Goal: Task Accomplishment & Management: Manage account settings

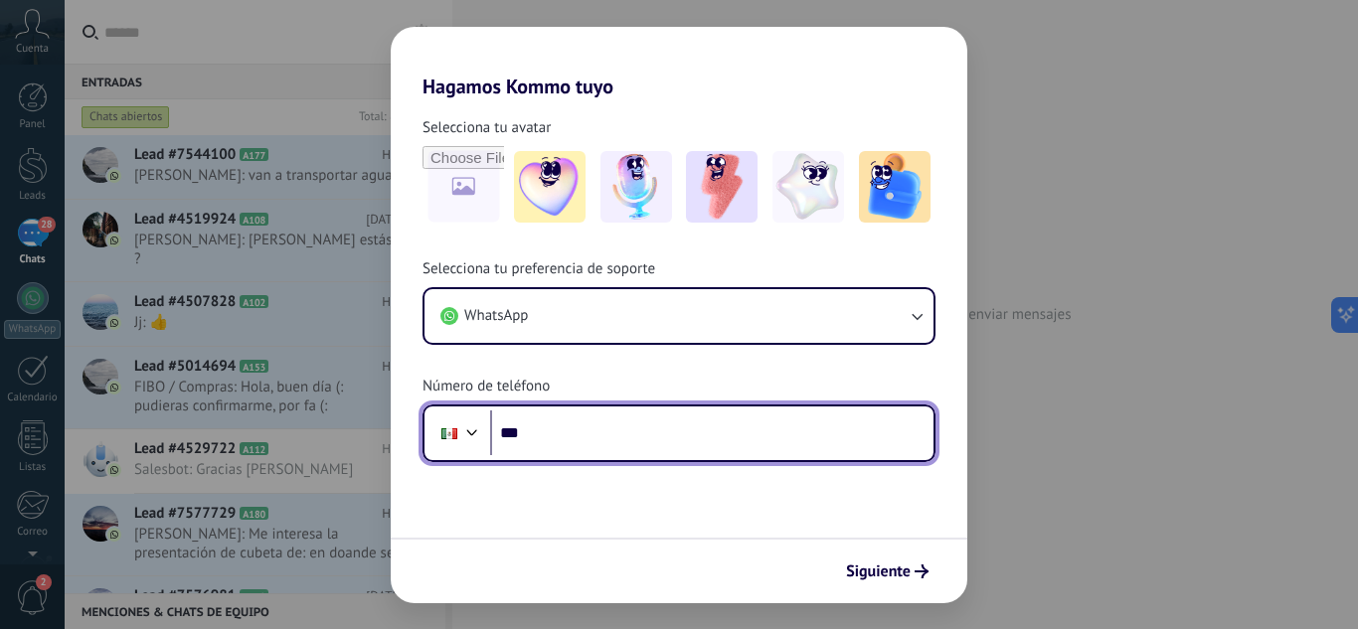
click at [679, 421] on input "***" at bounding box center [711, 433] width 443 height 46
type input "**********"
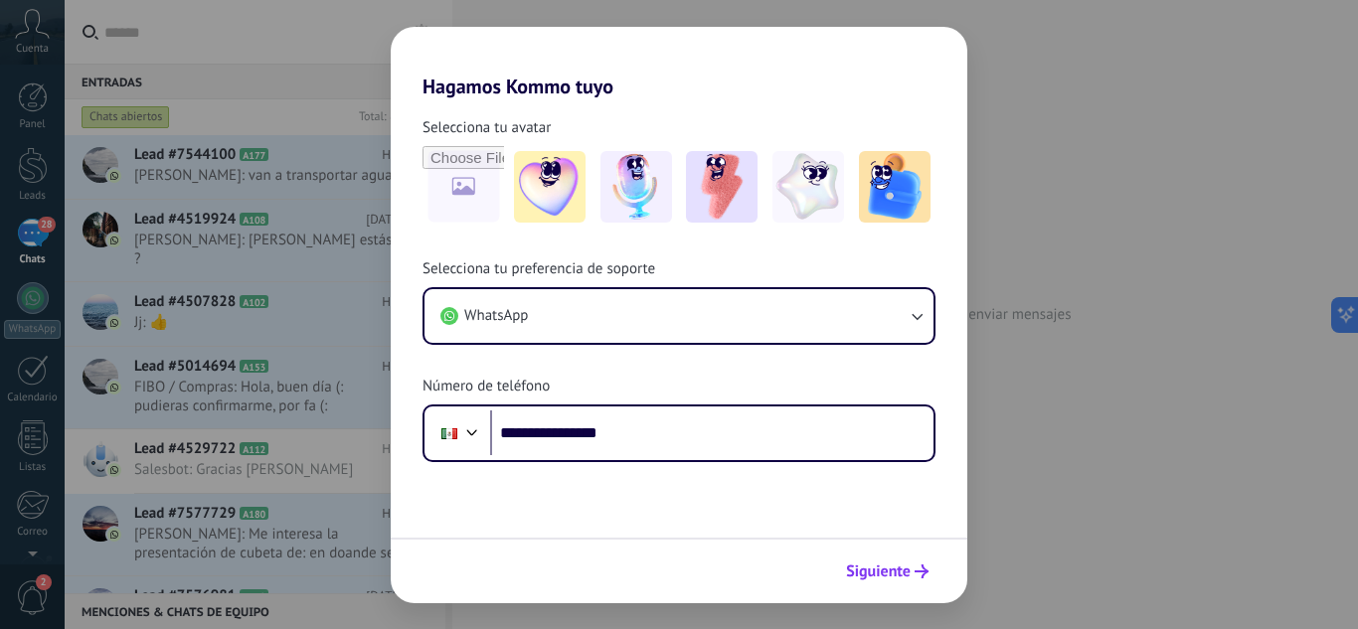
click at [904, 568] on span "Siguiente" at bounding box center [878, 572] width 65 height 14
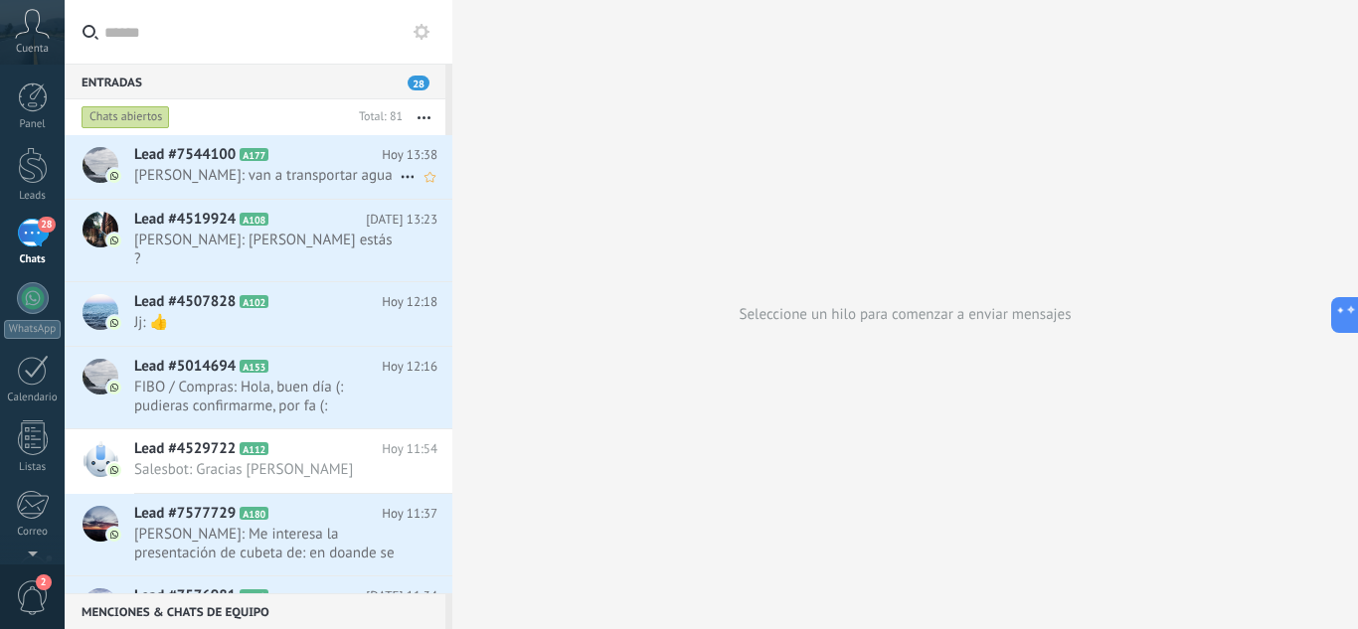
click at [191, 162] on span "Lead #7544100" at bounding box center [184, 155] width 101 height 20
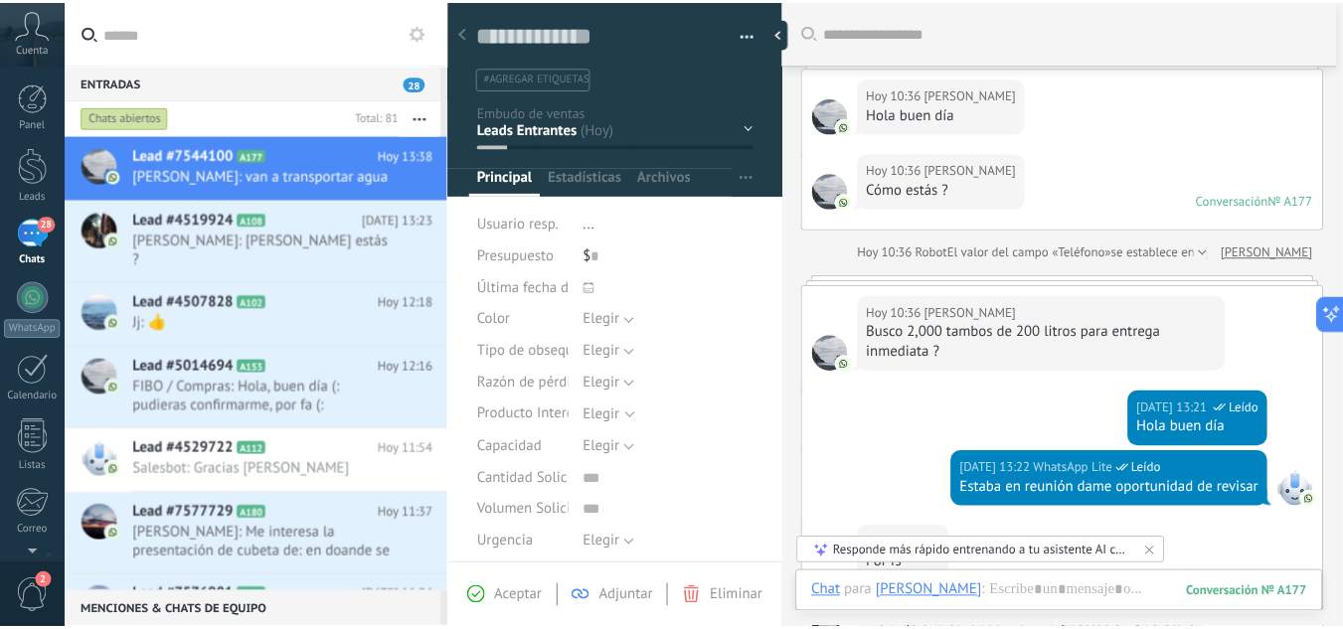
scroll to position [82, 0]
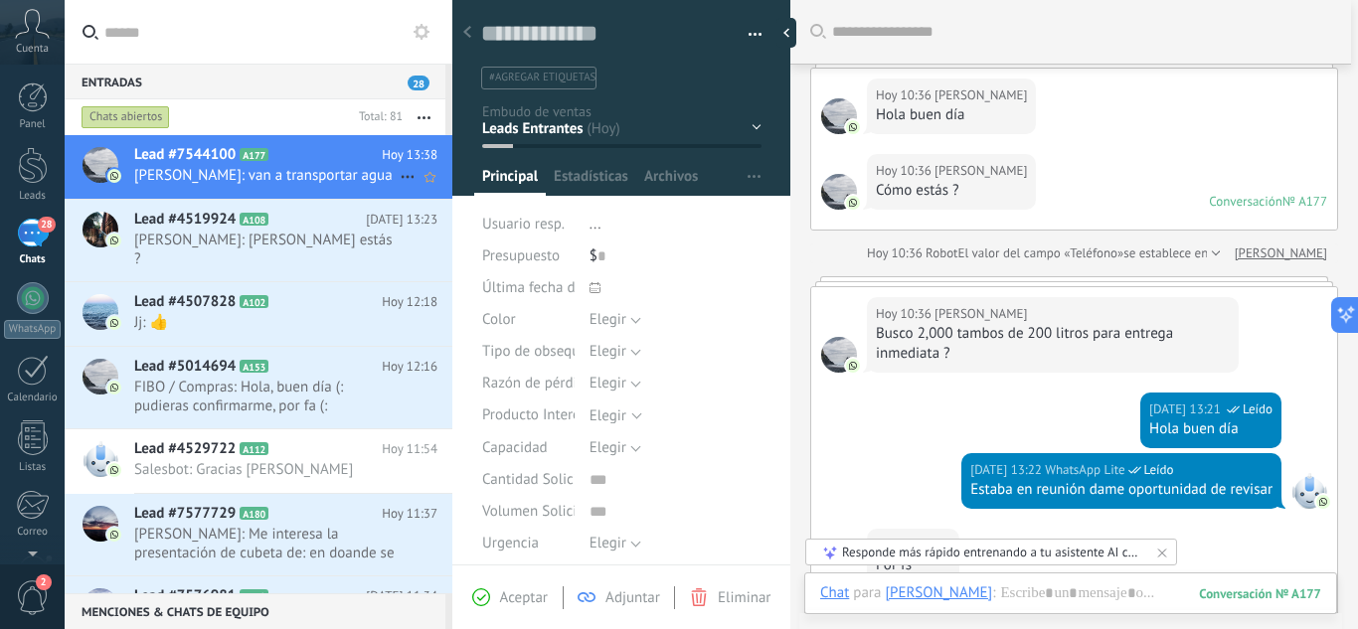
click at [190, 176] on span "[PERSON_NAME]: van a transportar agua" at bounding box center [266, 175] width 265 height 19
click at [792, 31] on div at bounding box center [791, 33] width 30 height 30
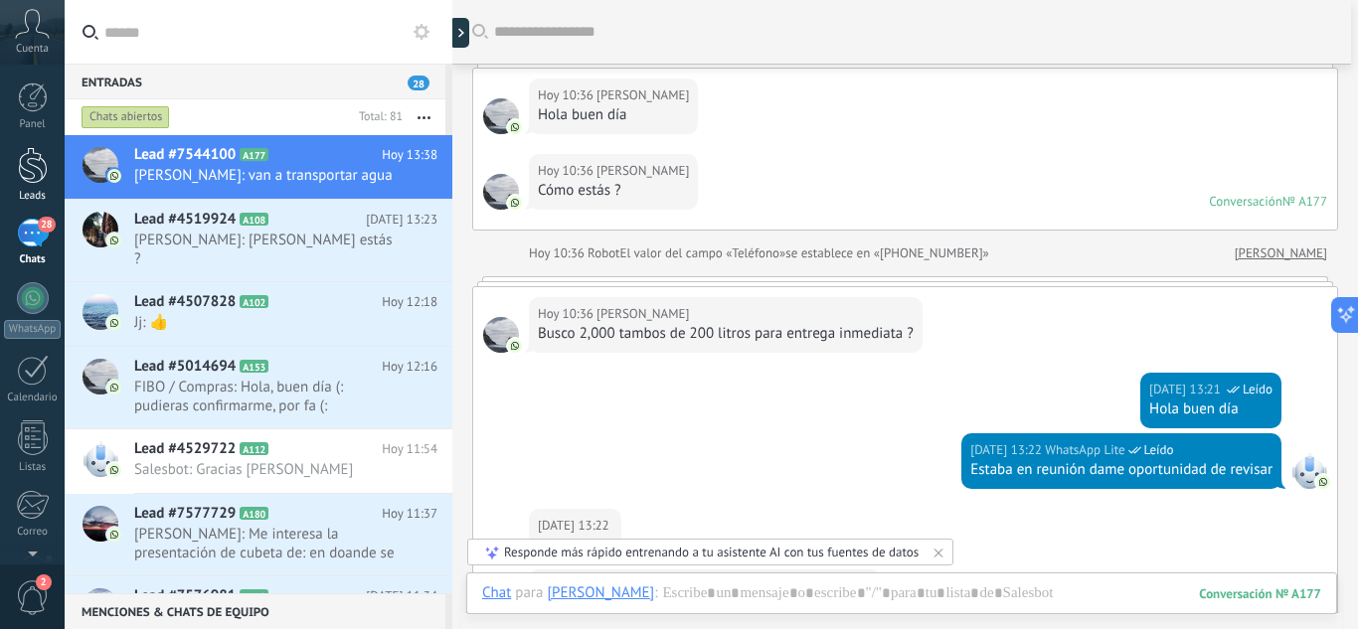
click at [24, 181] on div at bounding box center [33, 165] width 30 height 37
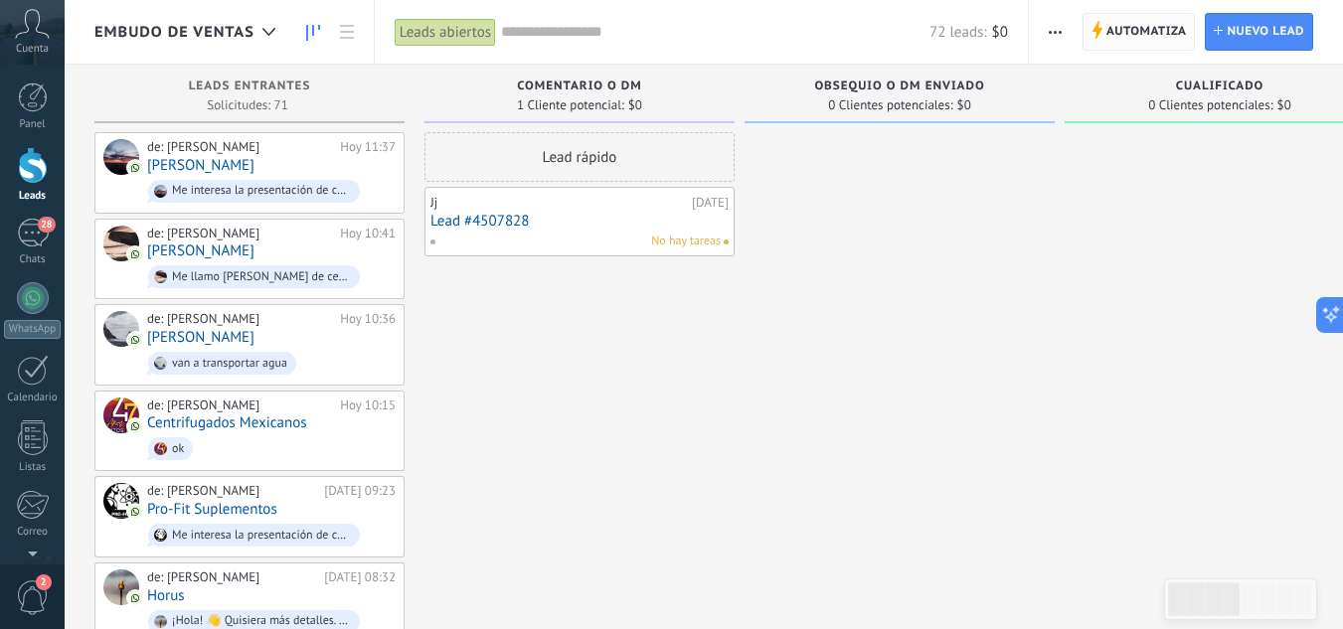
click at [1135, 29] on span "Automatiza" at bounding box center [1146, 32] width 81 height 36
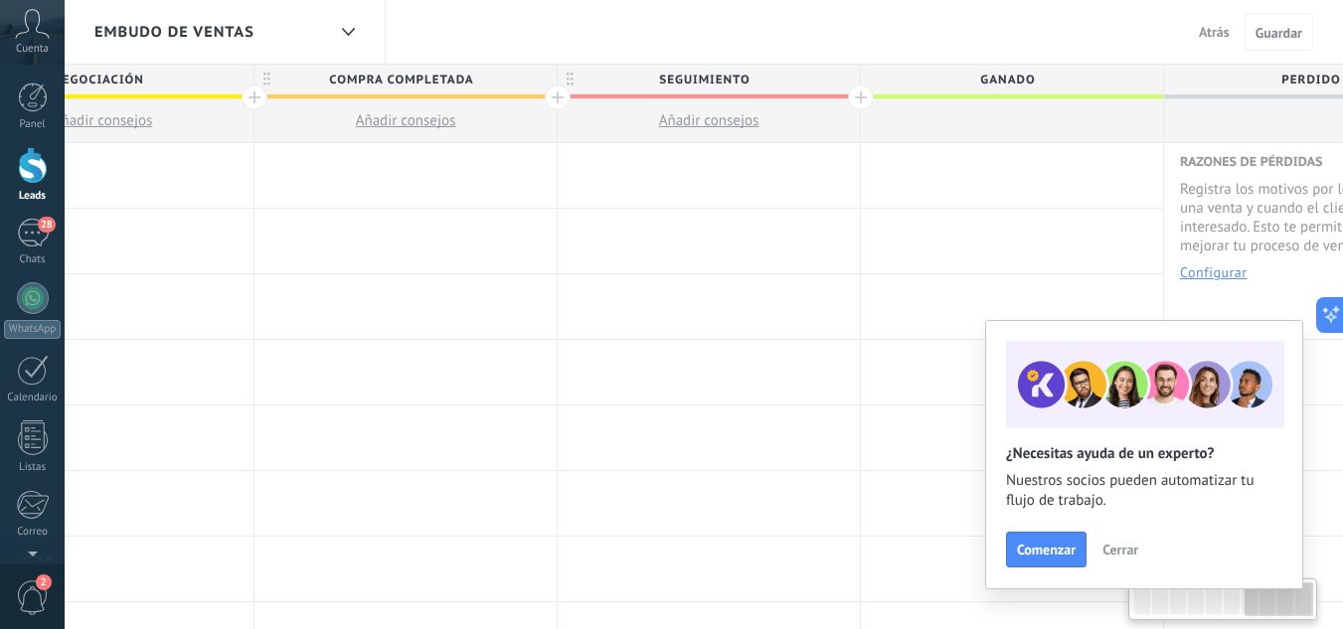
scroll to position [0, 2074]
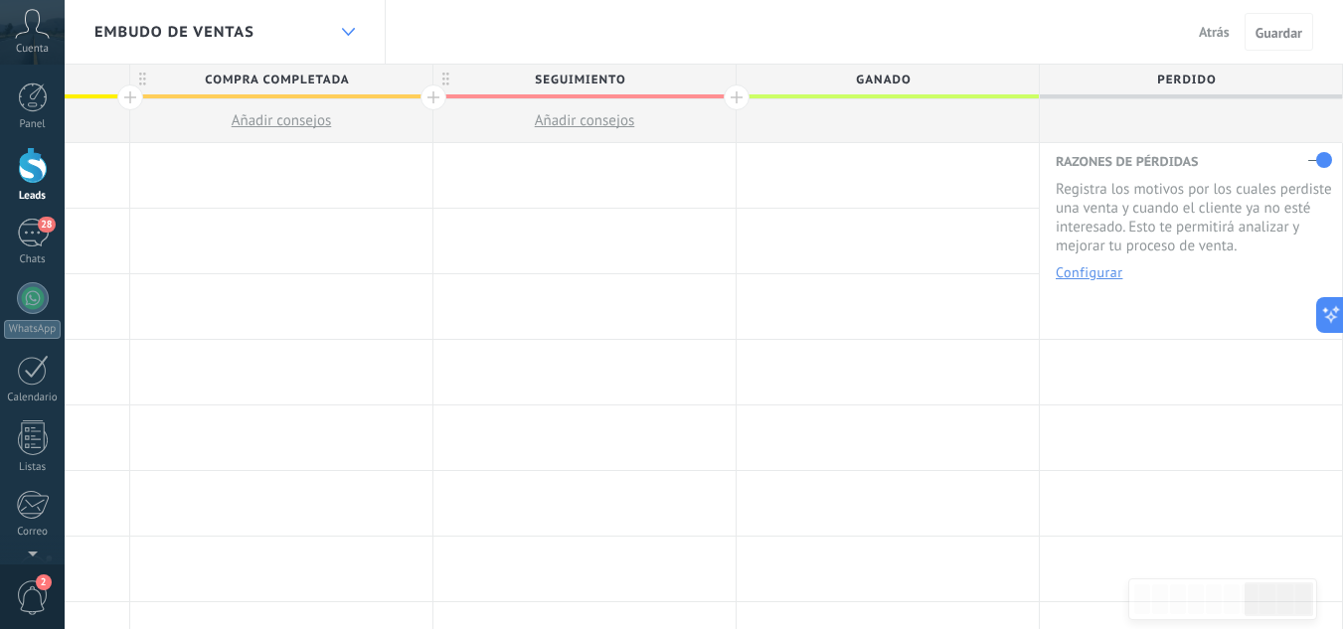
click at [345, 37] on div at bounding box center [348, 32] width 34 height 39
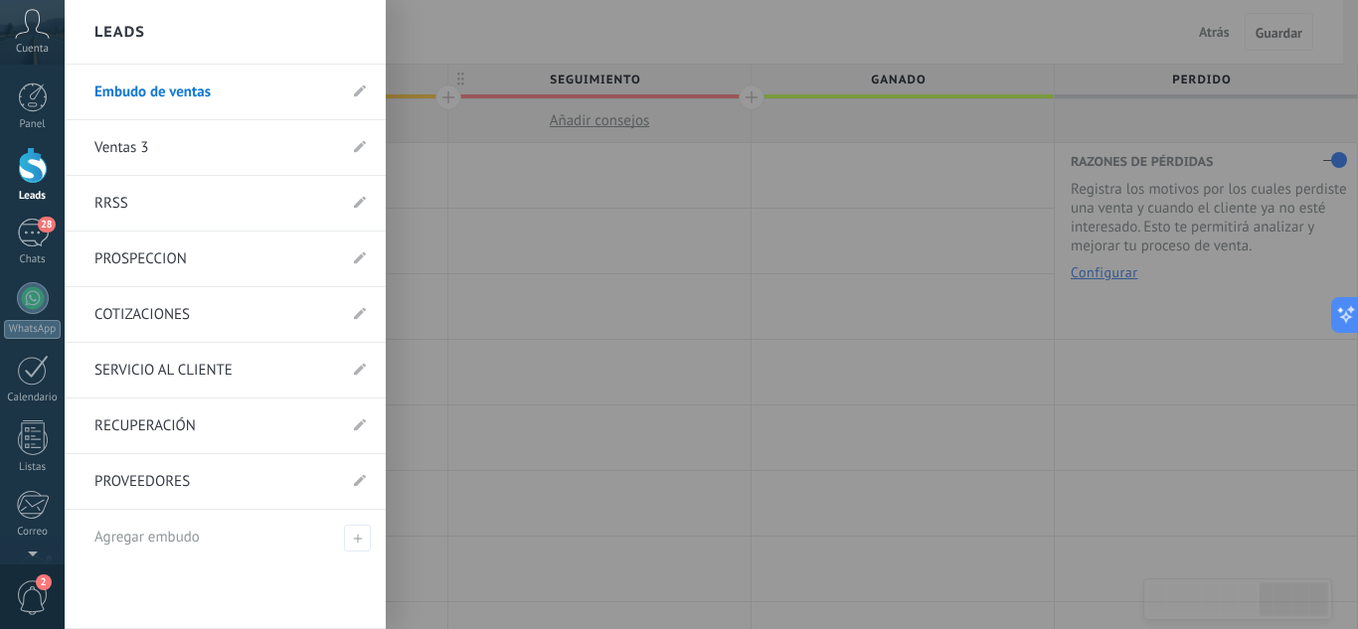
click at [129, 259] on link "PROSPECCION" at bounding box center [215, 260] width 242 height 56
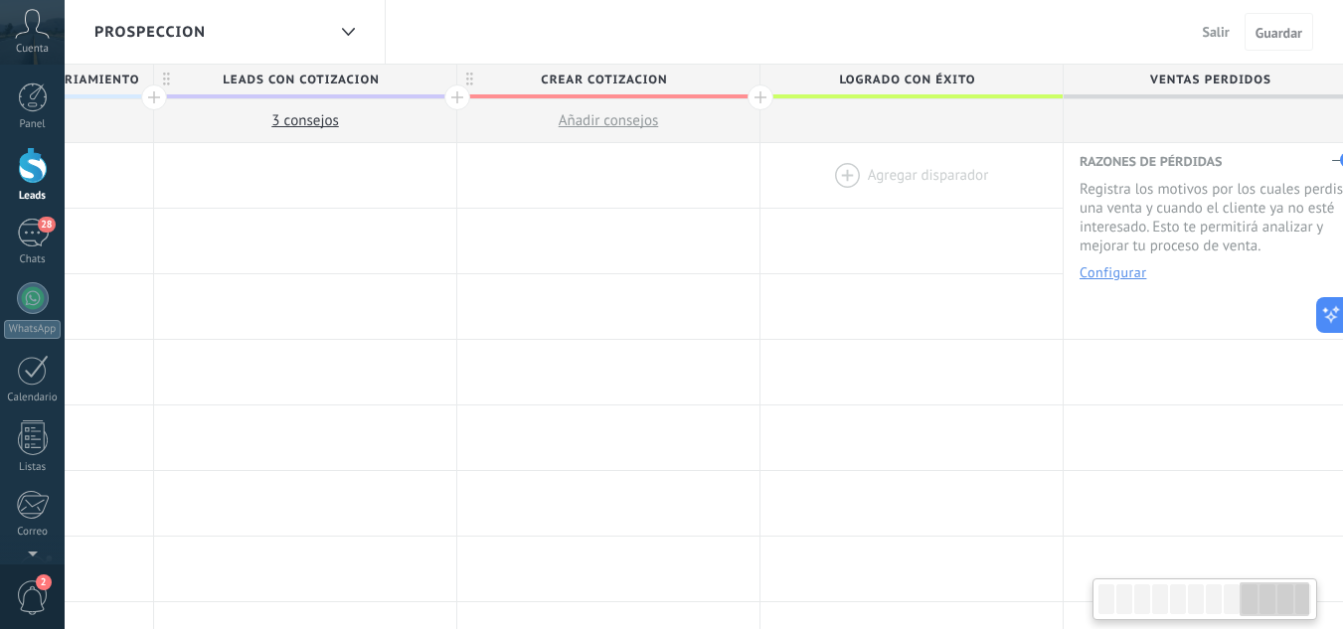
scroll to position [0, 2680]
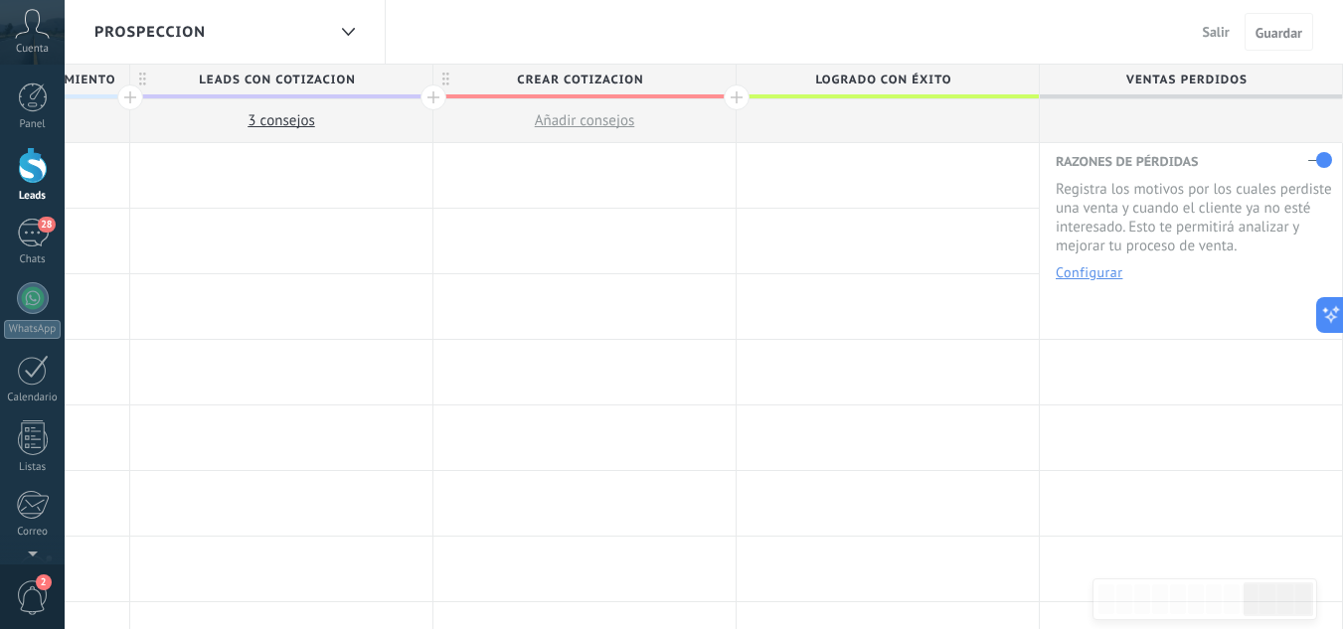
click at [189, 27] on span "PROSPECCION" at bounding box center [149, 32] width 111 height 19
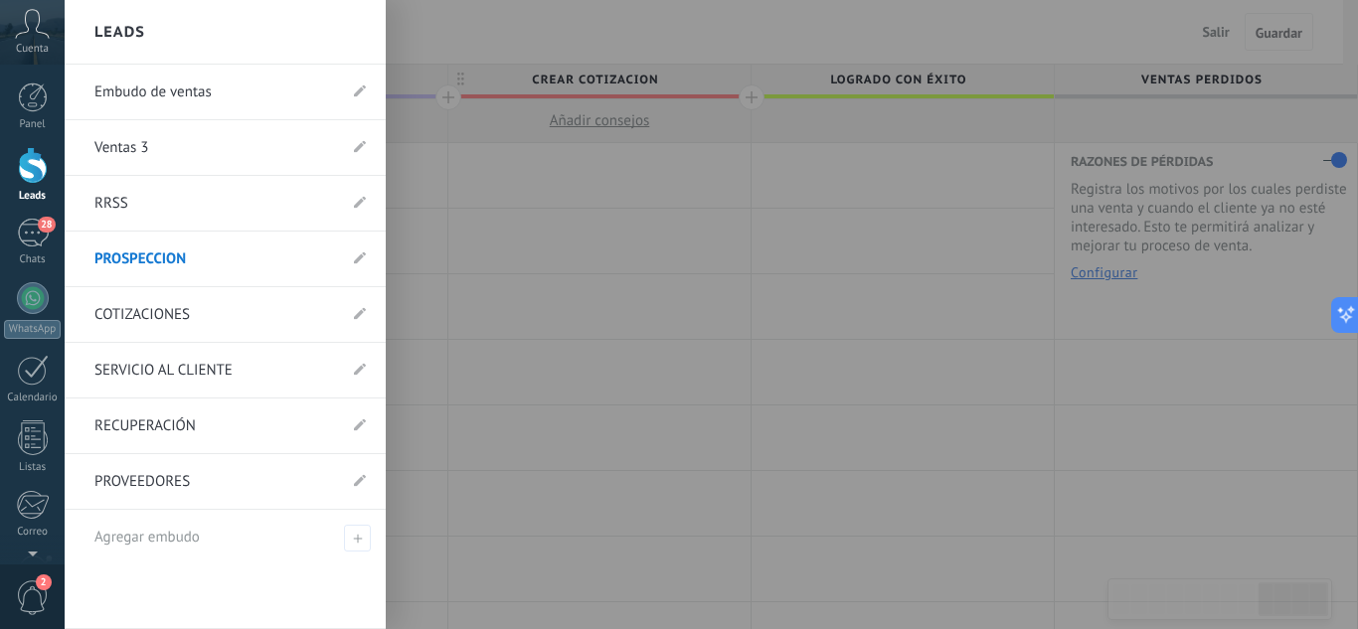
click at [141, 312] on link "COTIZACIONES" at bounding box center [215, 315] width 242 height 56
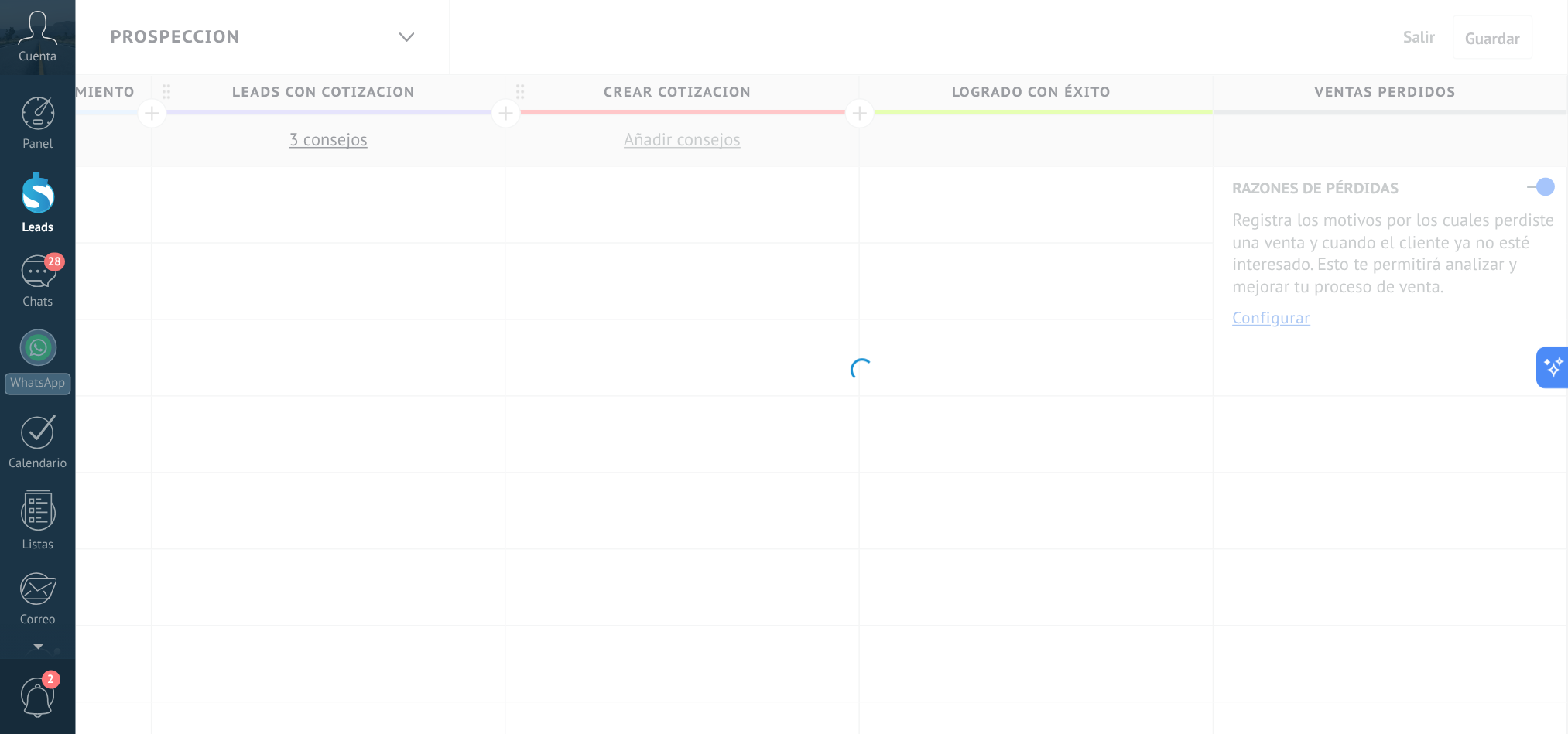
scroll to position [0, 2076]
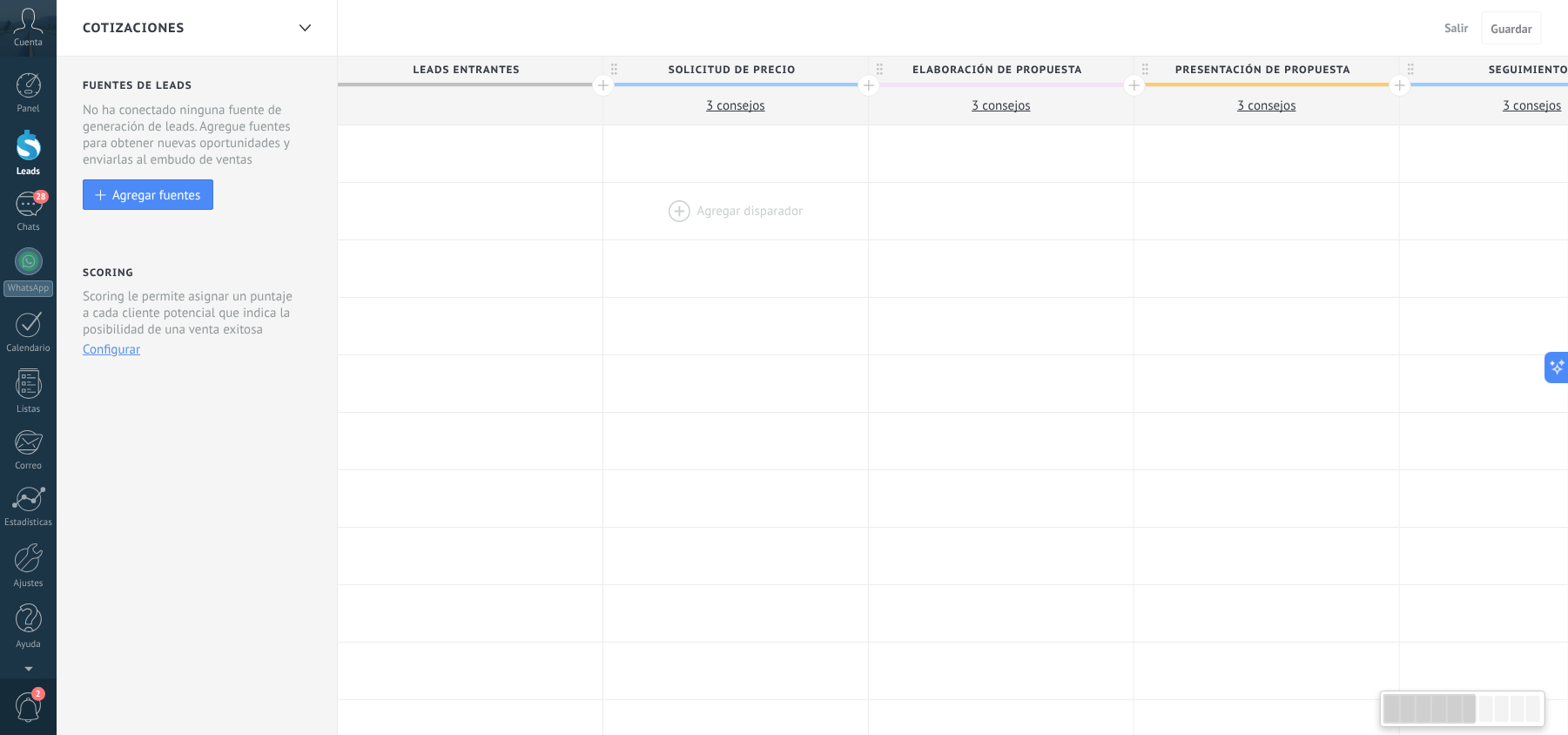
type textarea "***"
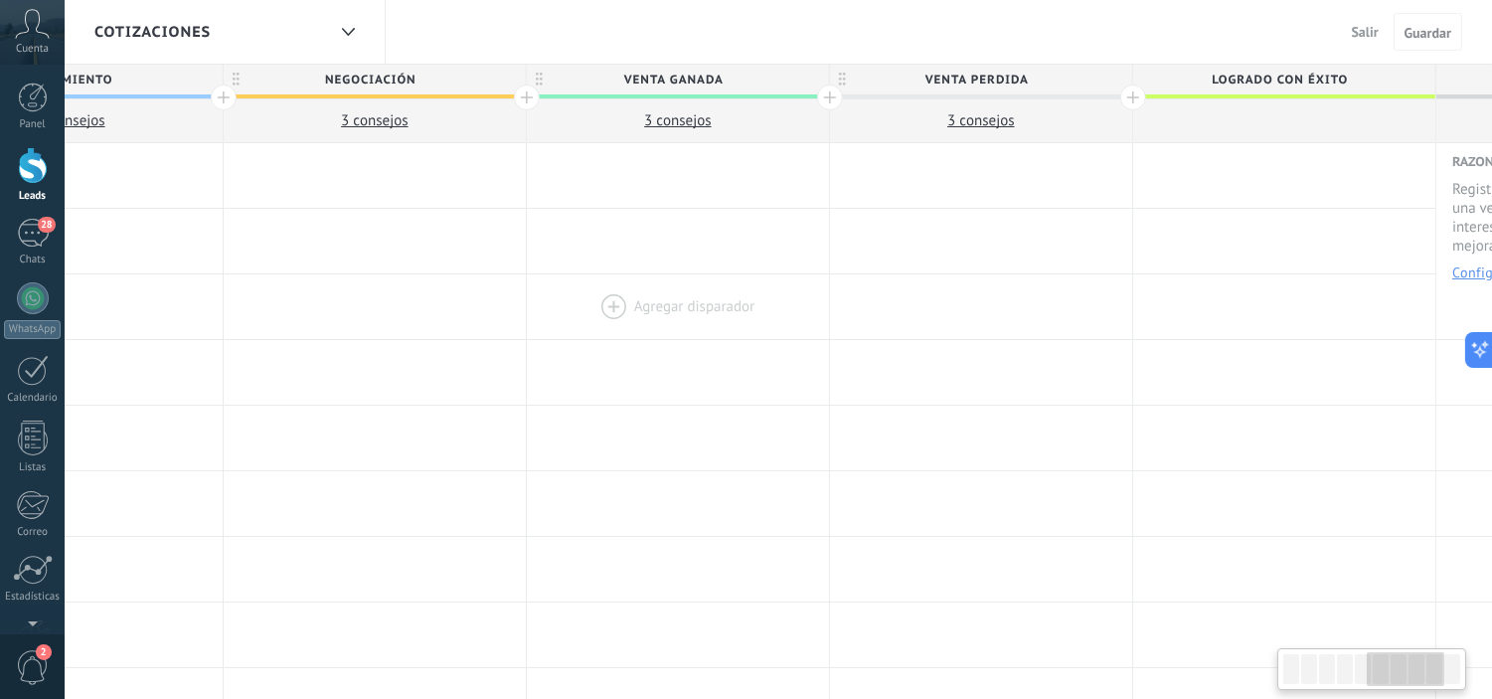
scroll to position [0, 1925]
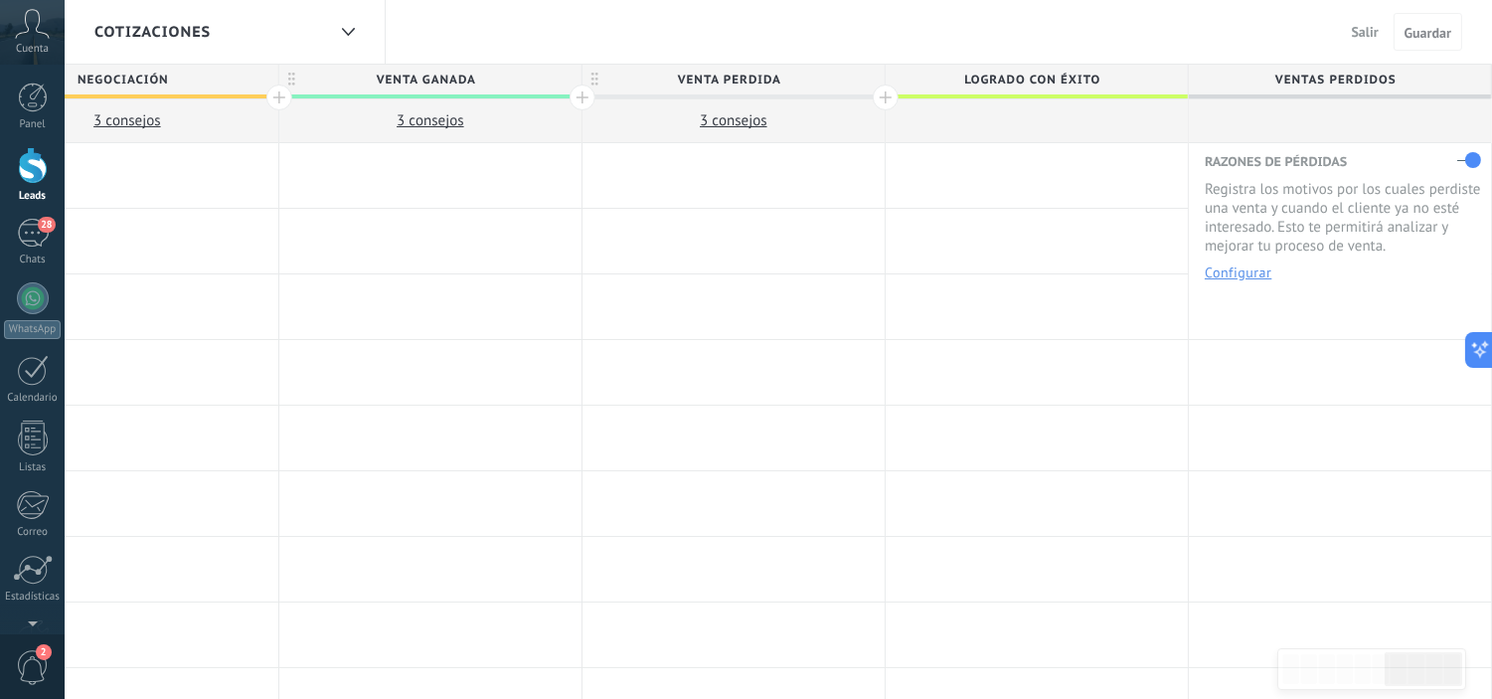
click at [311, 24] on div "COTIZACIONES" at bounding box center [209, 32] width 231 height 64
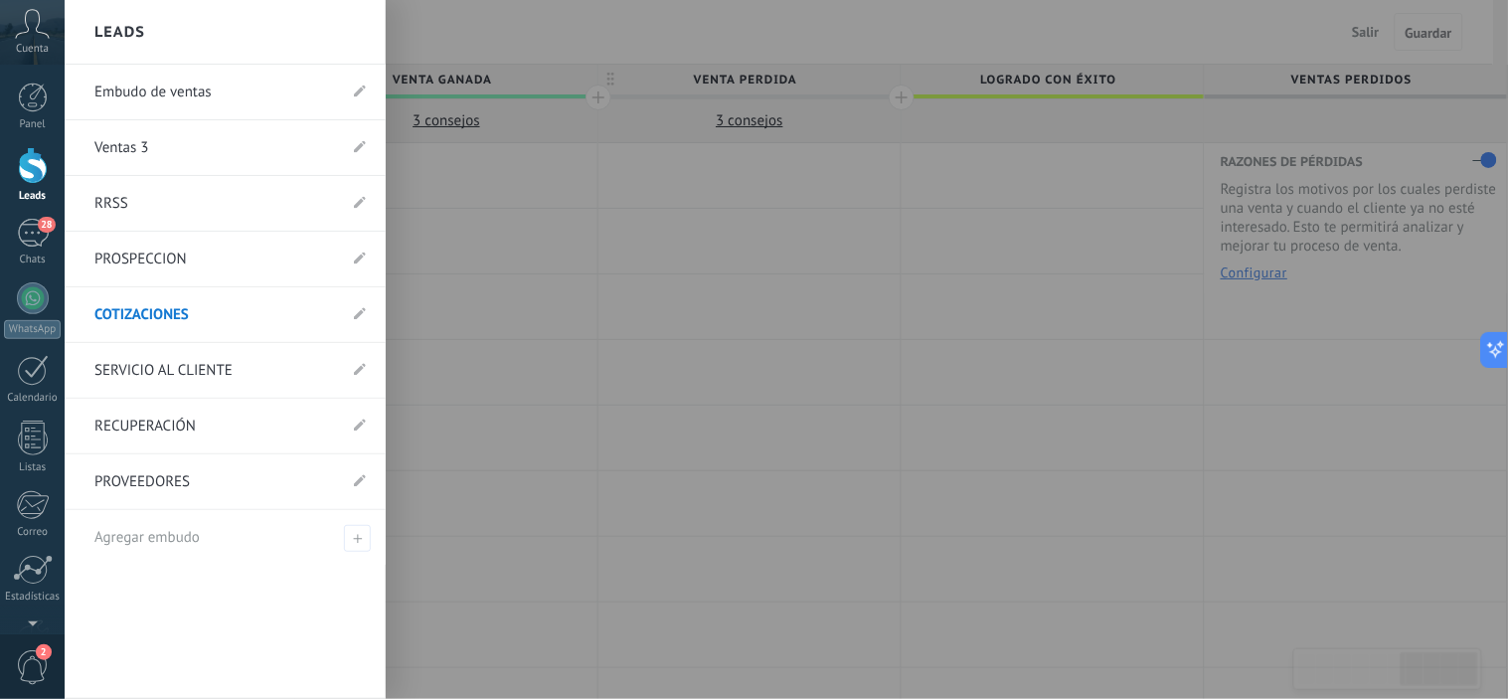
click at [548, 34] on div at bounding box center [819, 349] width 1508 height 699
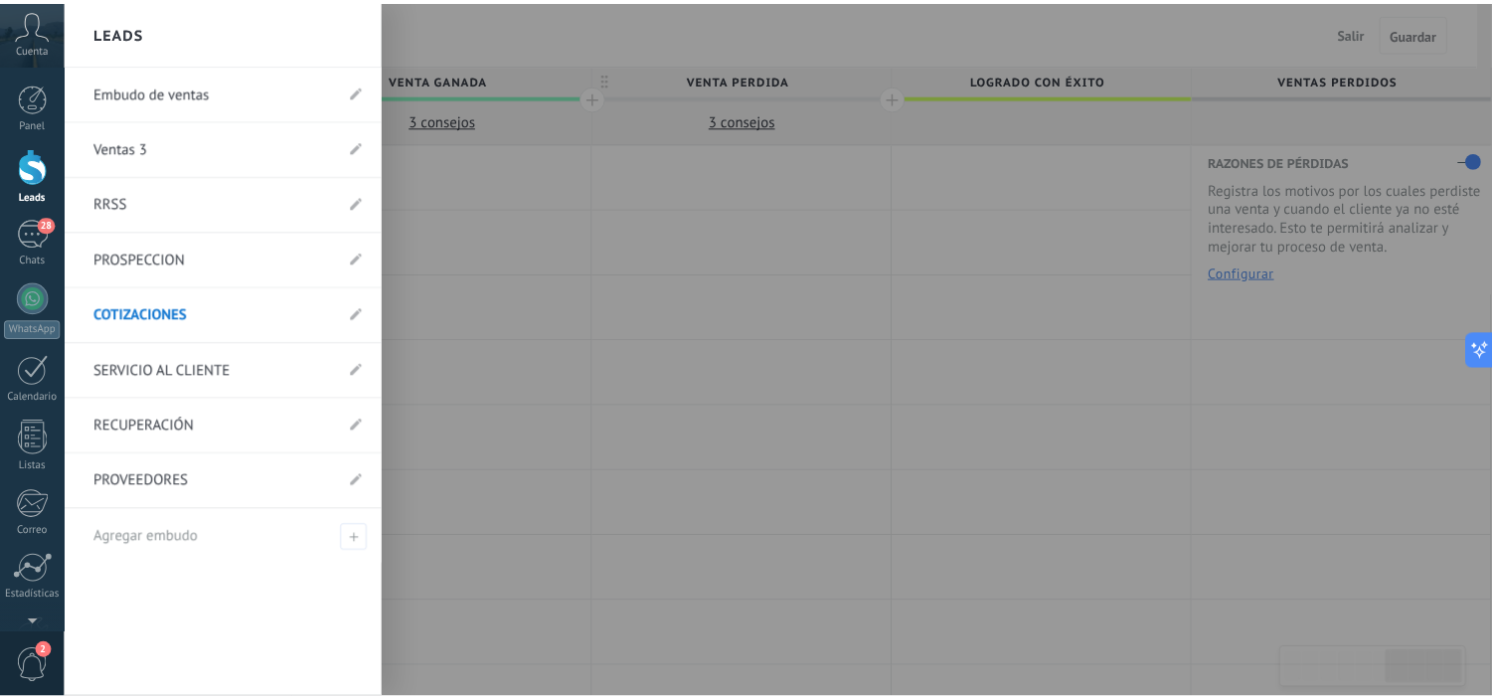
scroll to position [0, 1909]
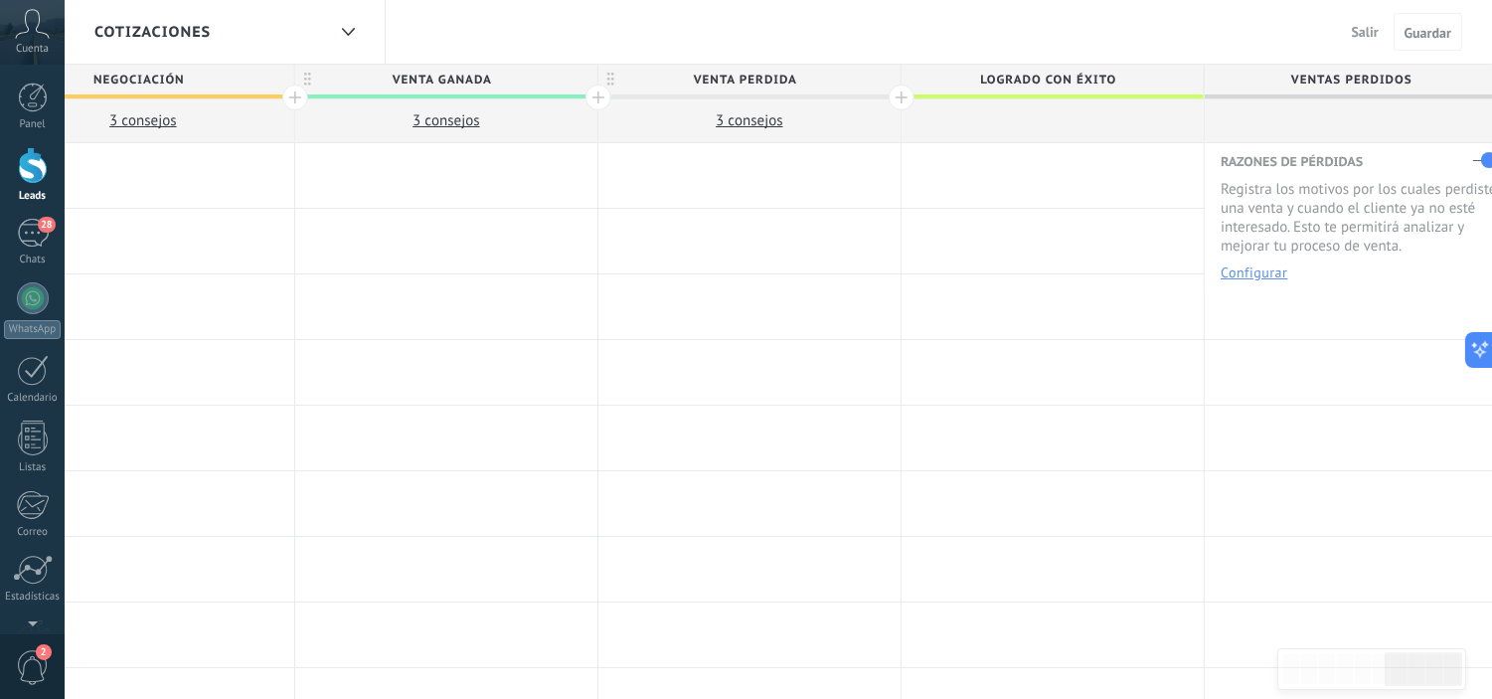
click at [24, 31] on icon at bounding box center [32, 24] width 35 height 30
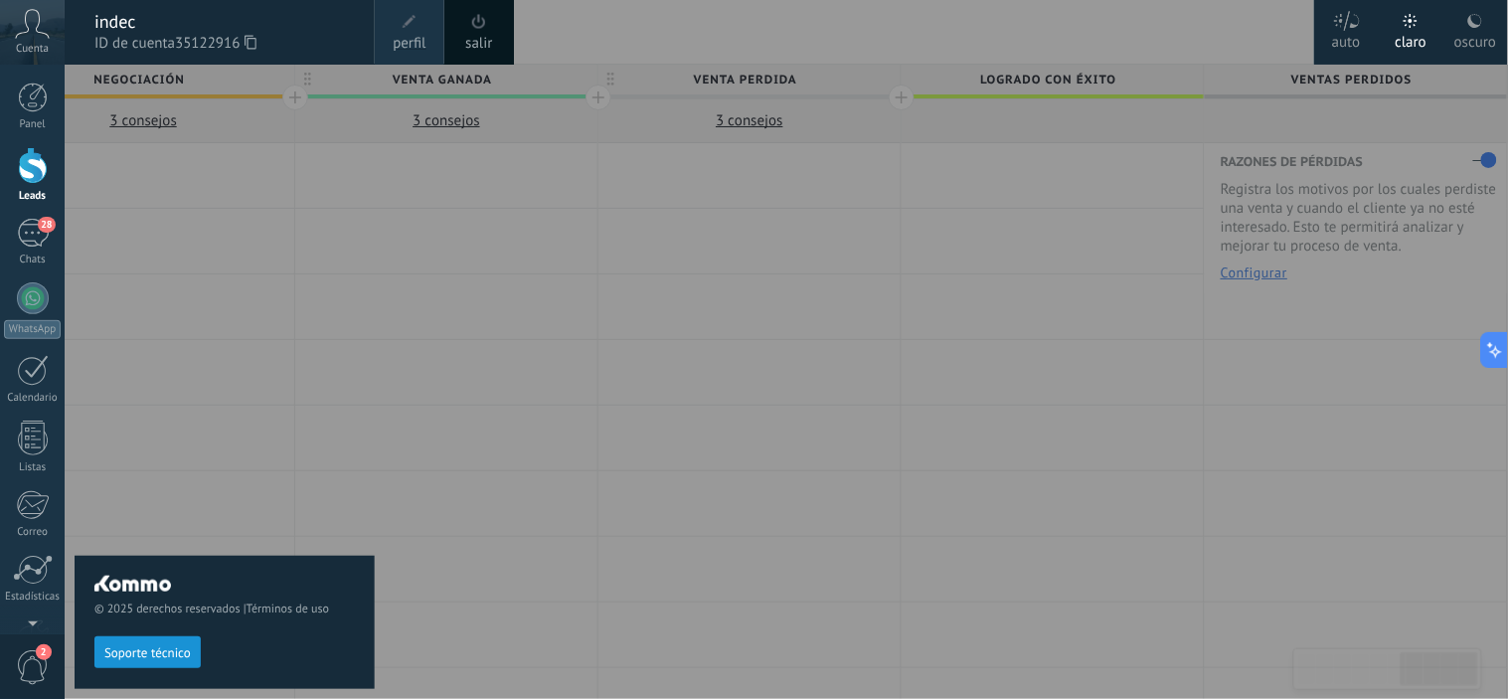
click at [478, 23] on span at bounding box center [479, 21] width 14 height 15
